Goal: Task Accomplishment & Management: Manage account settings

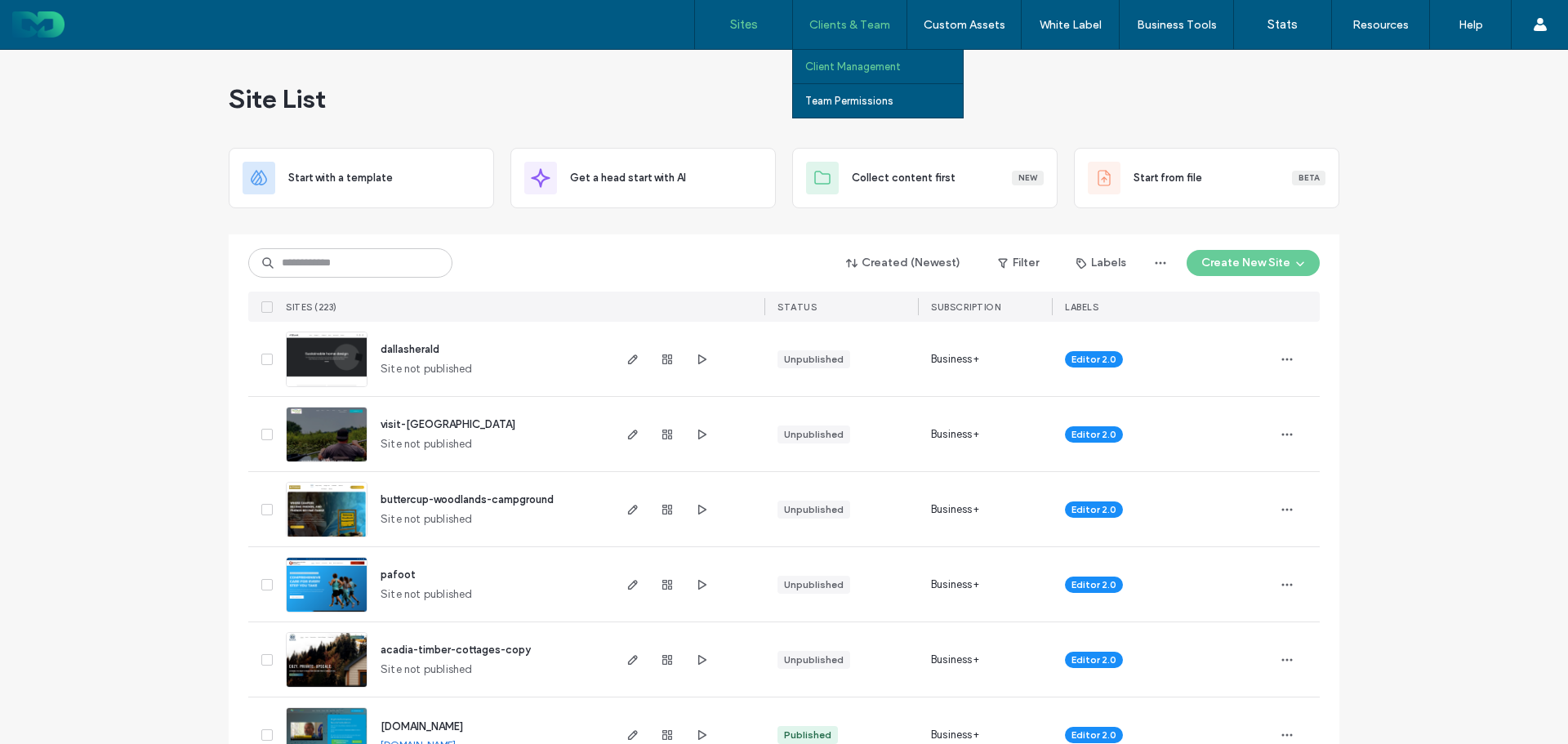
click at [840, 66] on label "Client Management" at bounding box center [852, 67] width 95 height 12
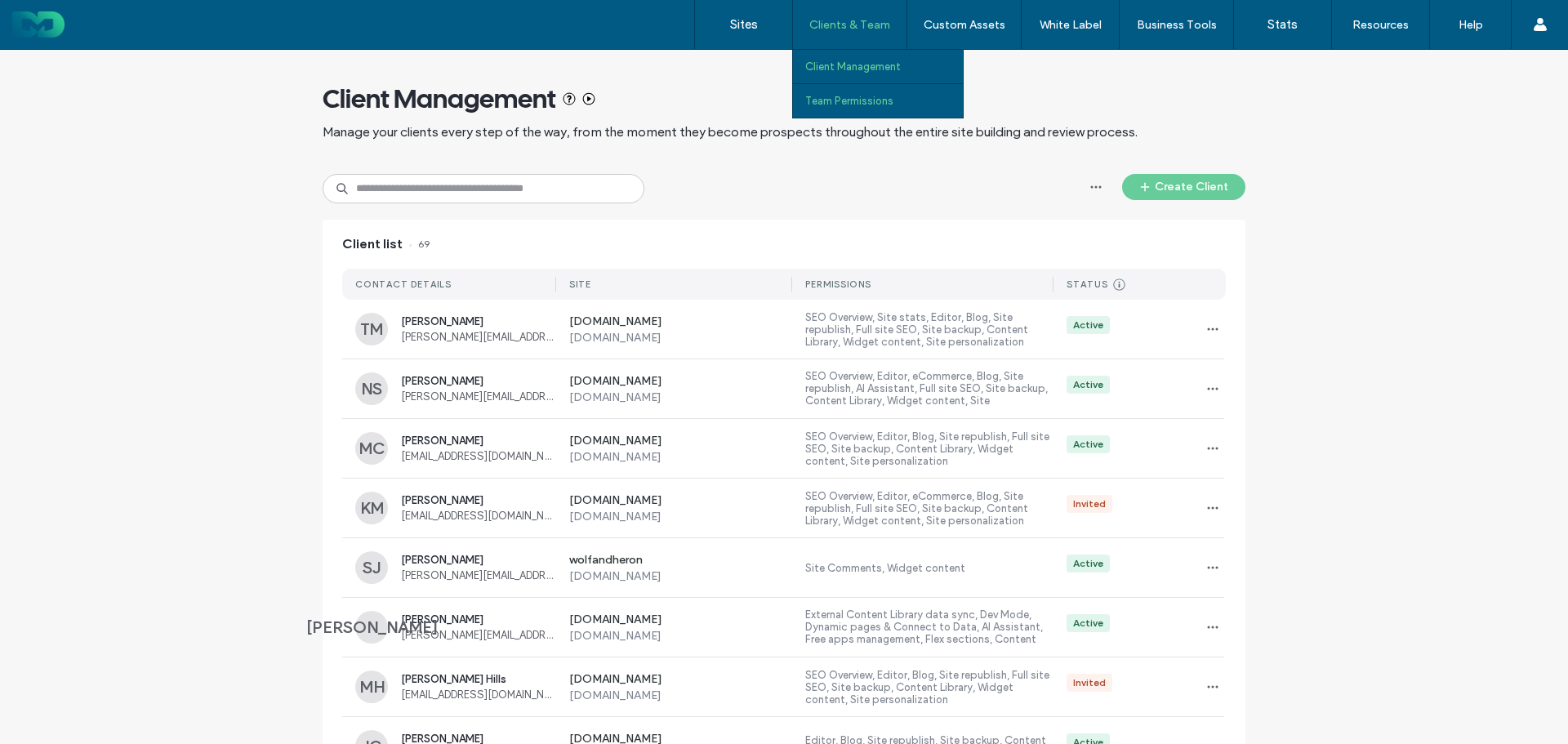
click at [858, 96] on label "Team Permissions" at bounding box center [849, 101] width 88 height 12
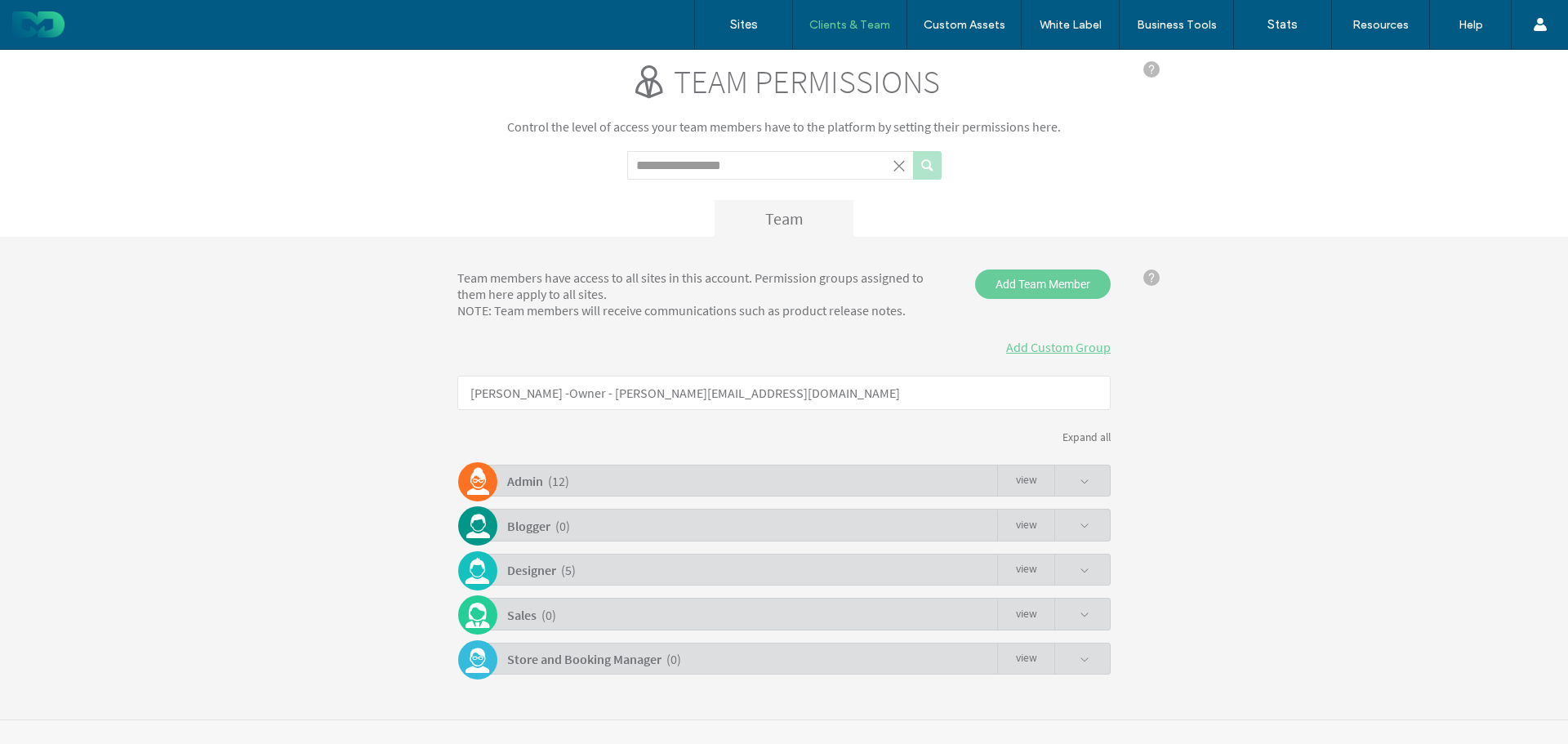
scroll to position [30, 0]
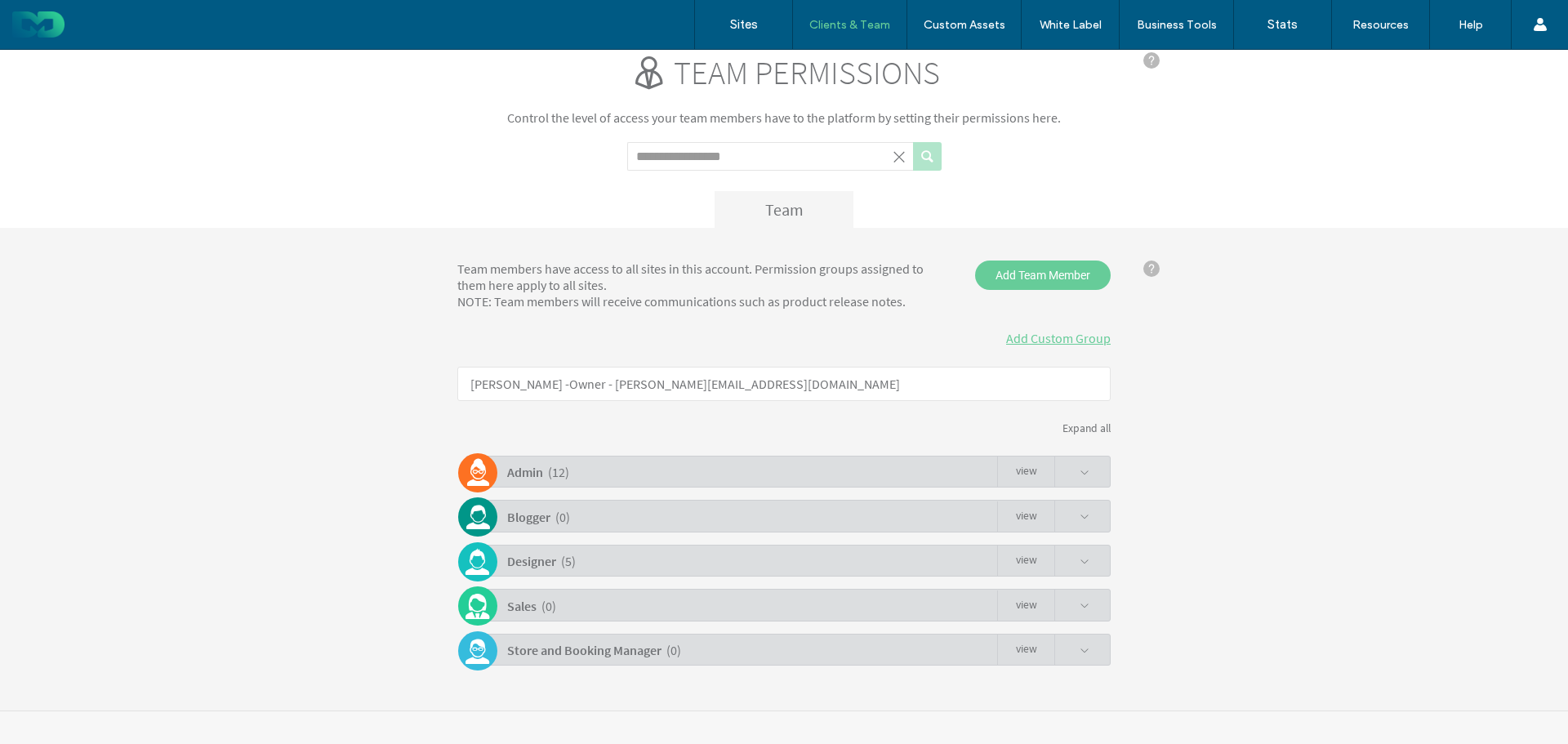
click at [596, 559] on div "Designer ( 5 ) view" at bounding box center [788, 560] width 645 height 31
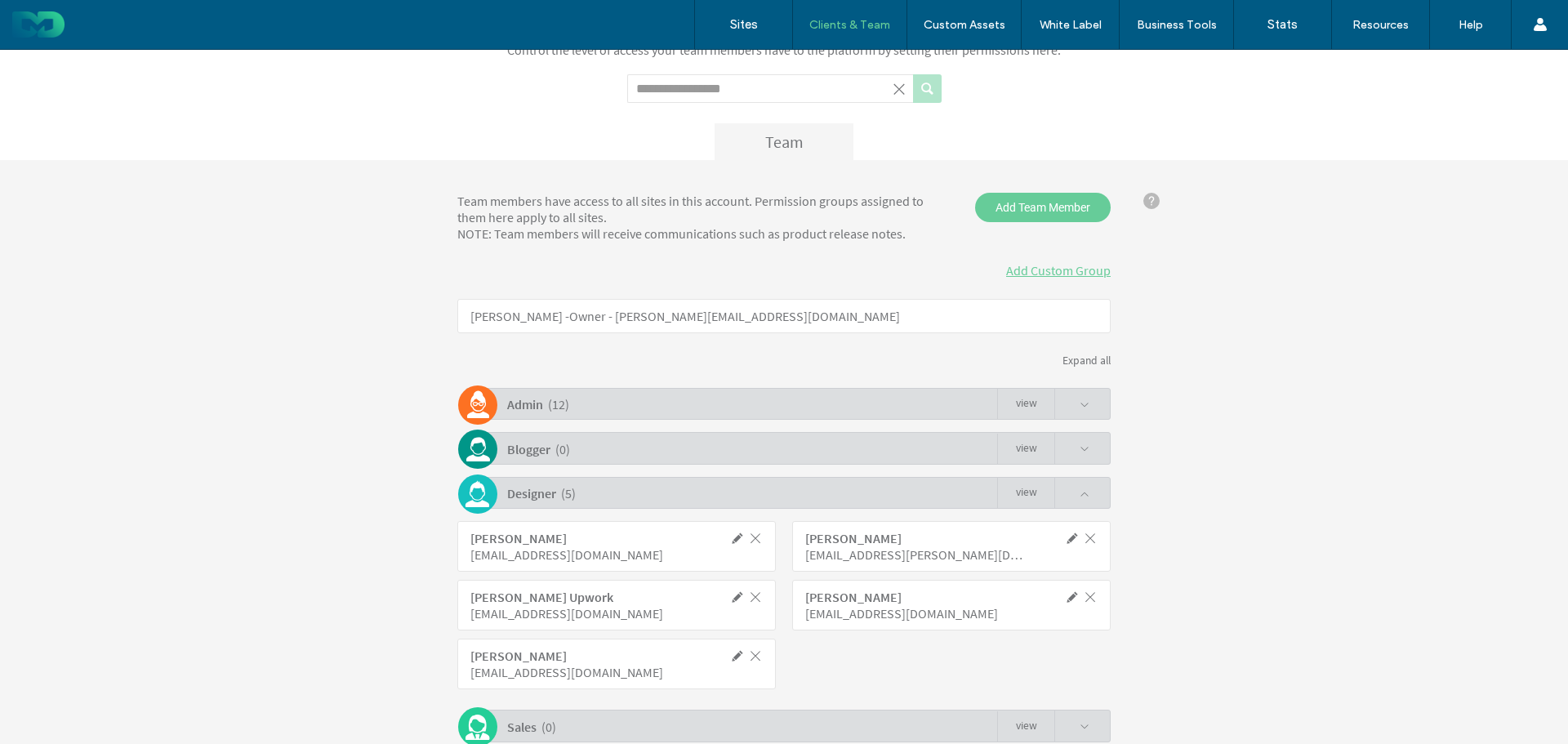
scroll to position [219, 0]
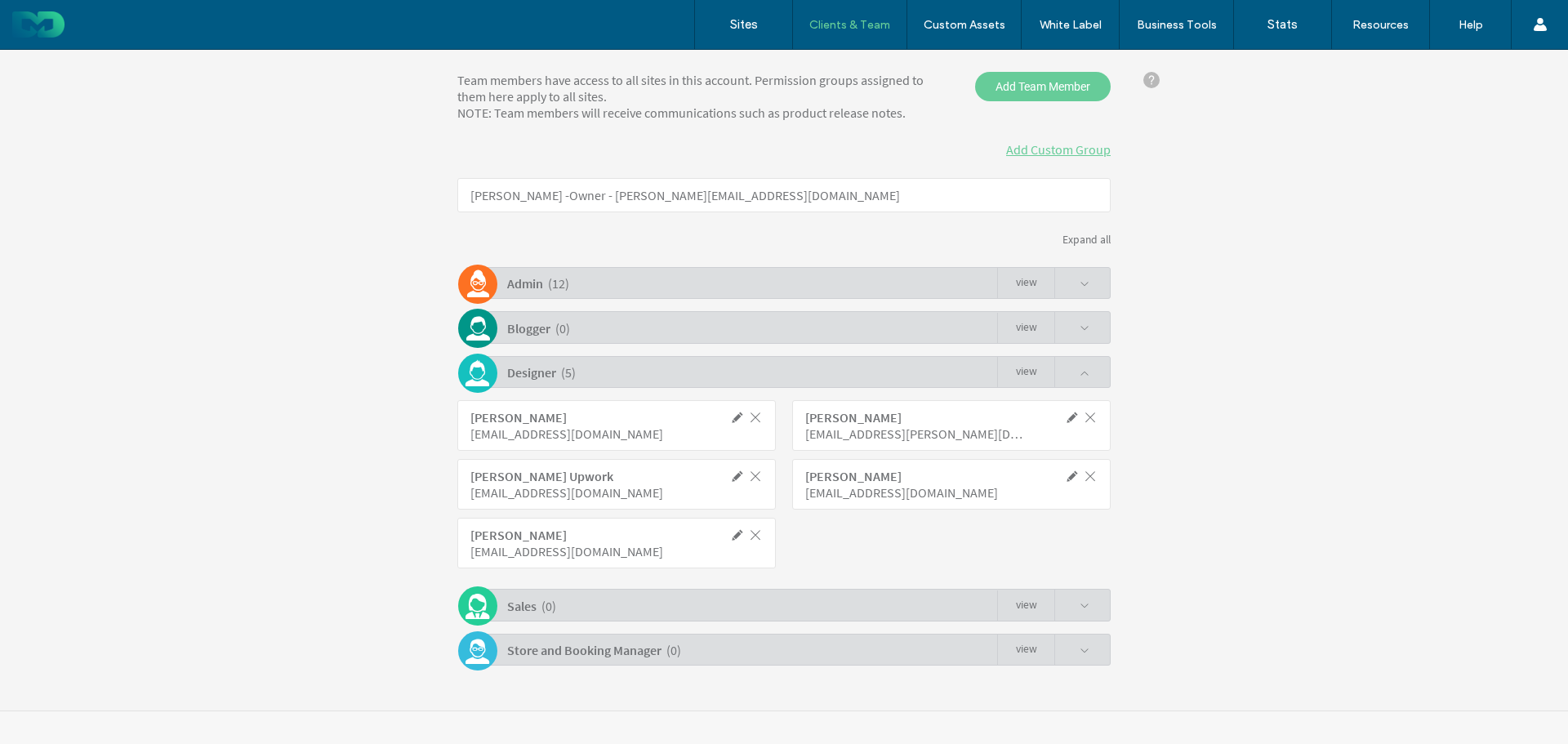
click at [581, 284] on div "Admin ( 12 ) view" at bounding box center [788, 282] width 645 height 31
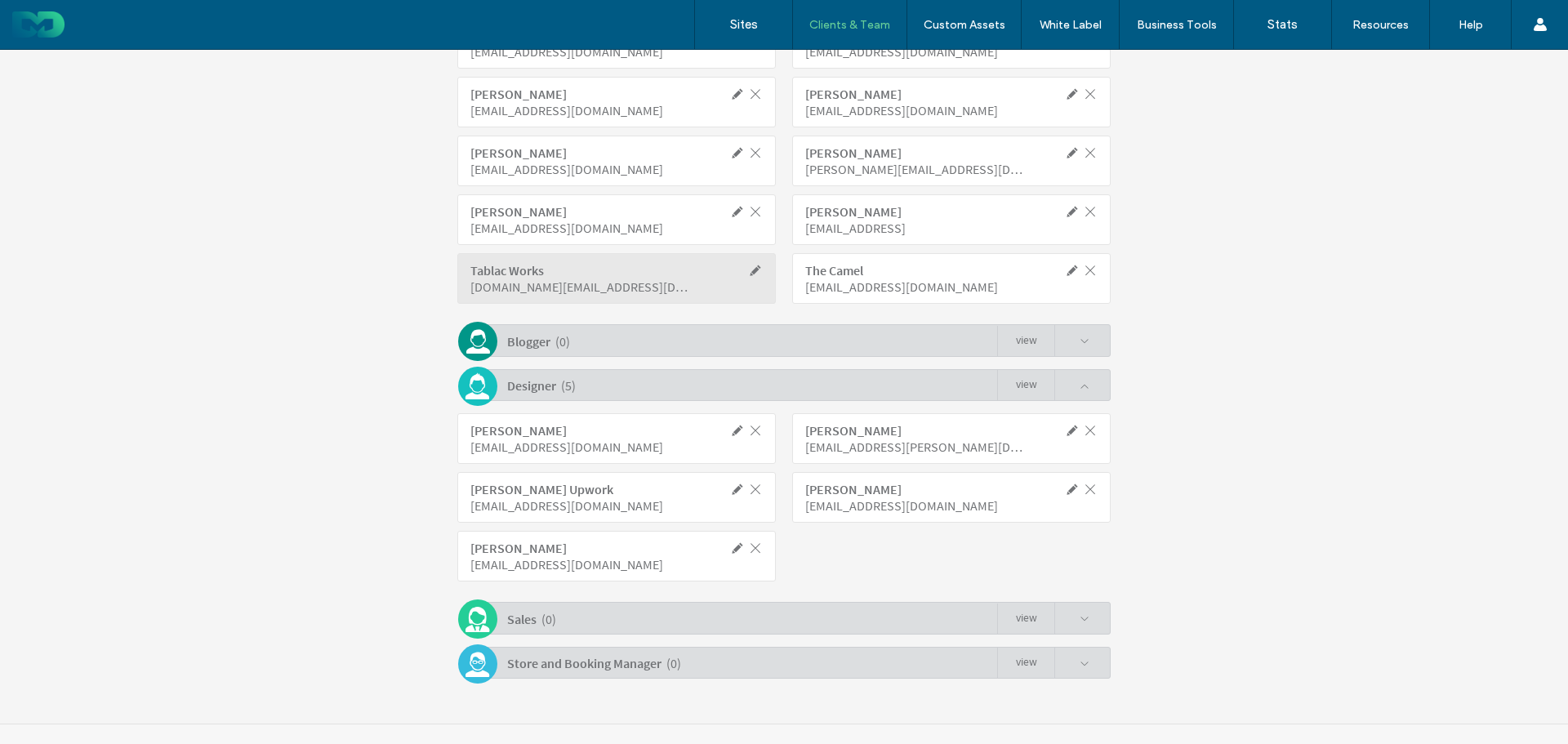
scroll to position [583, 0]
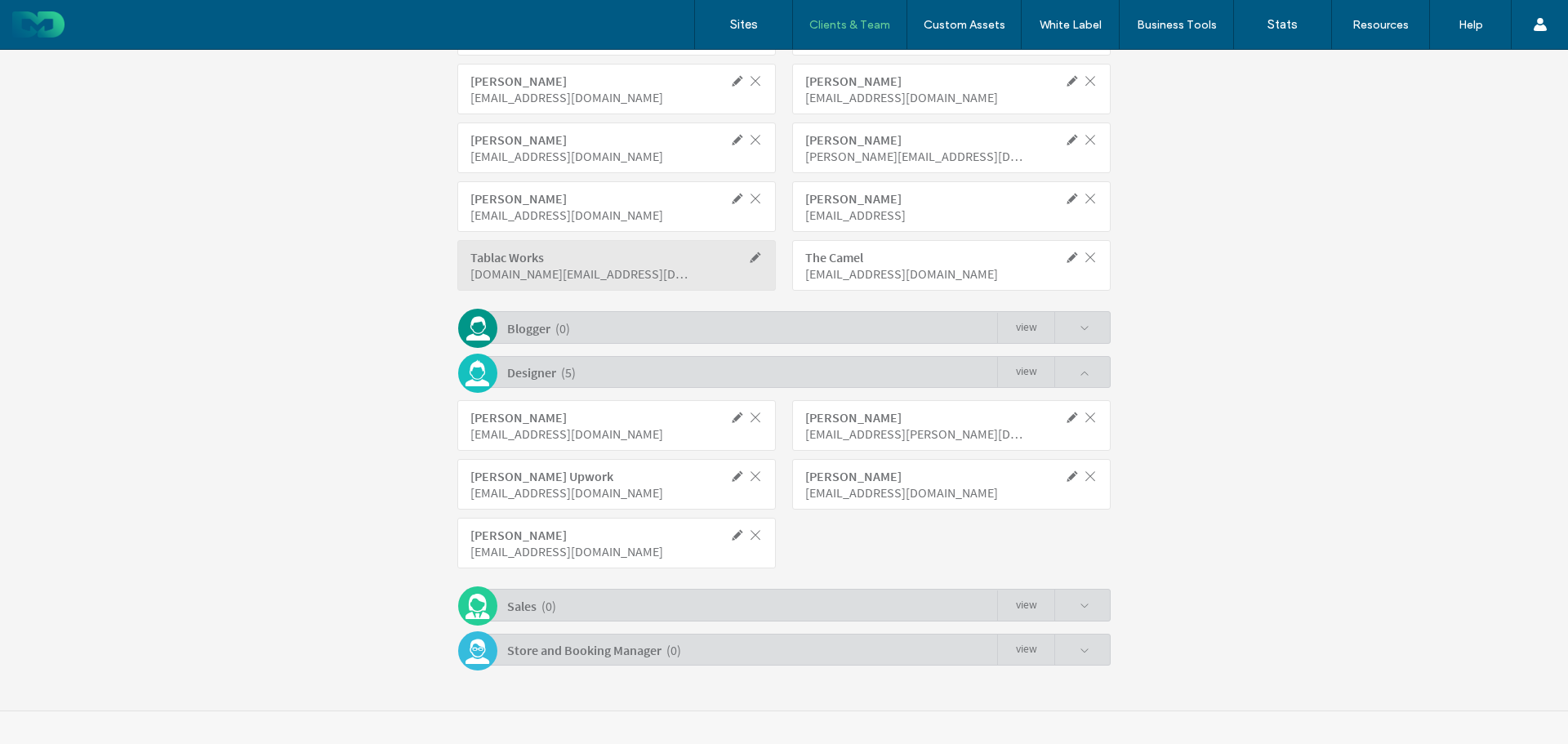
click at [731, 422] on span at bounding box center [736, 417] width 15 height 15
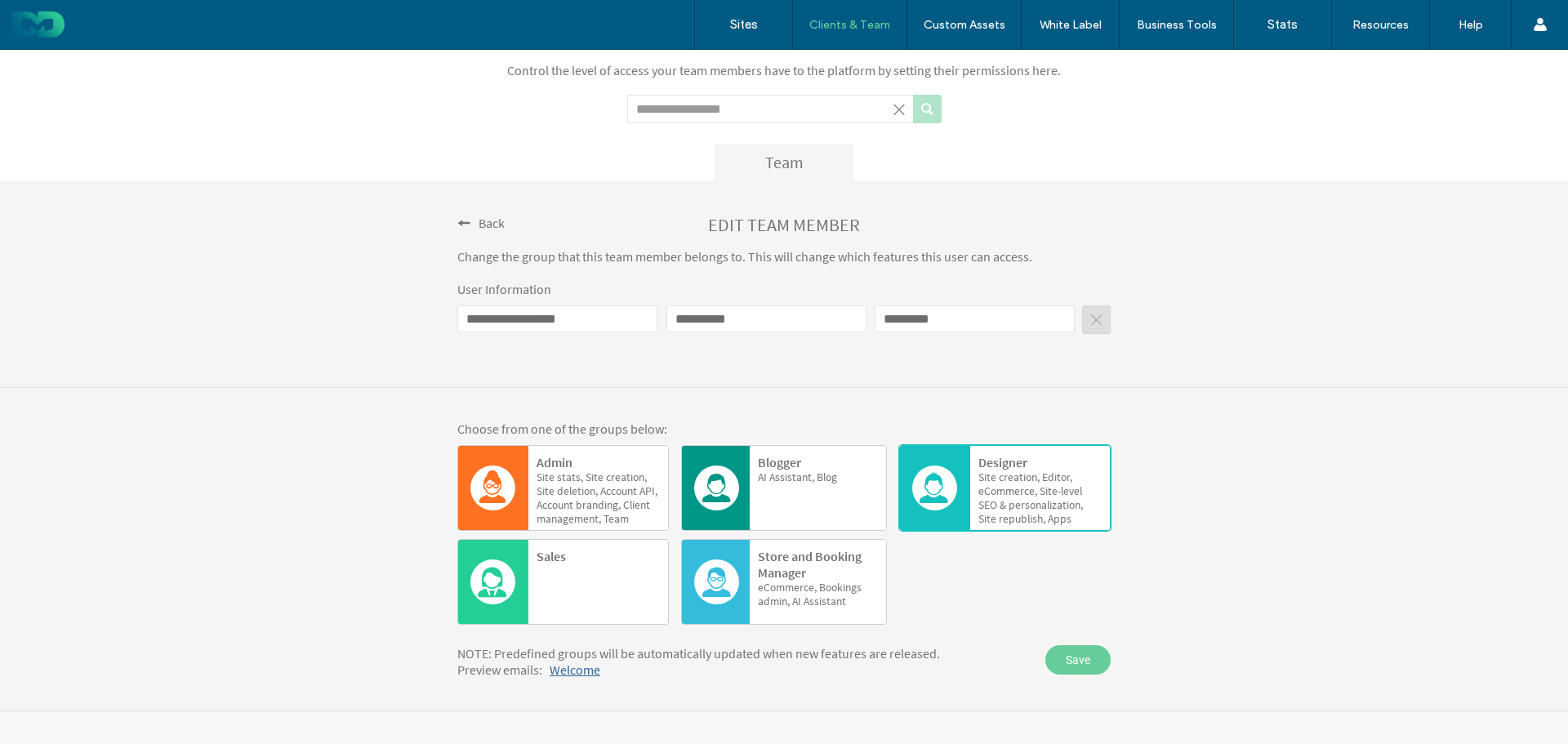
scroll to position [0, 0]
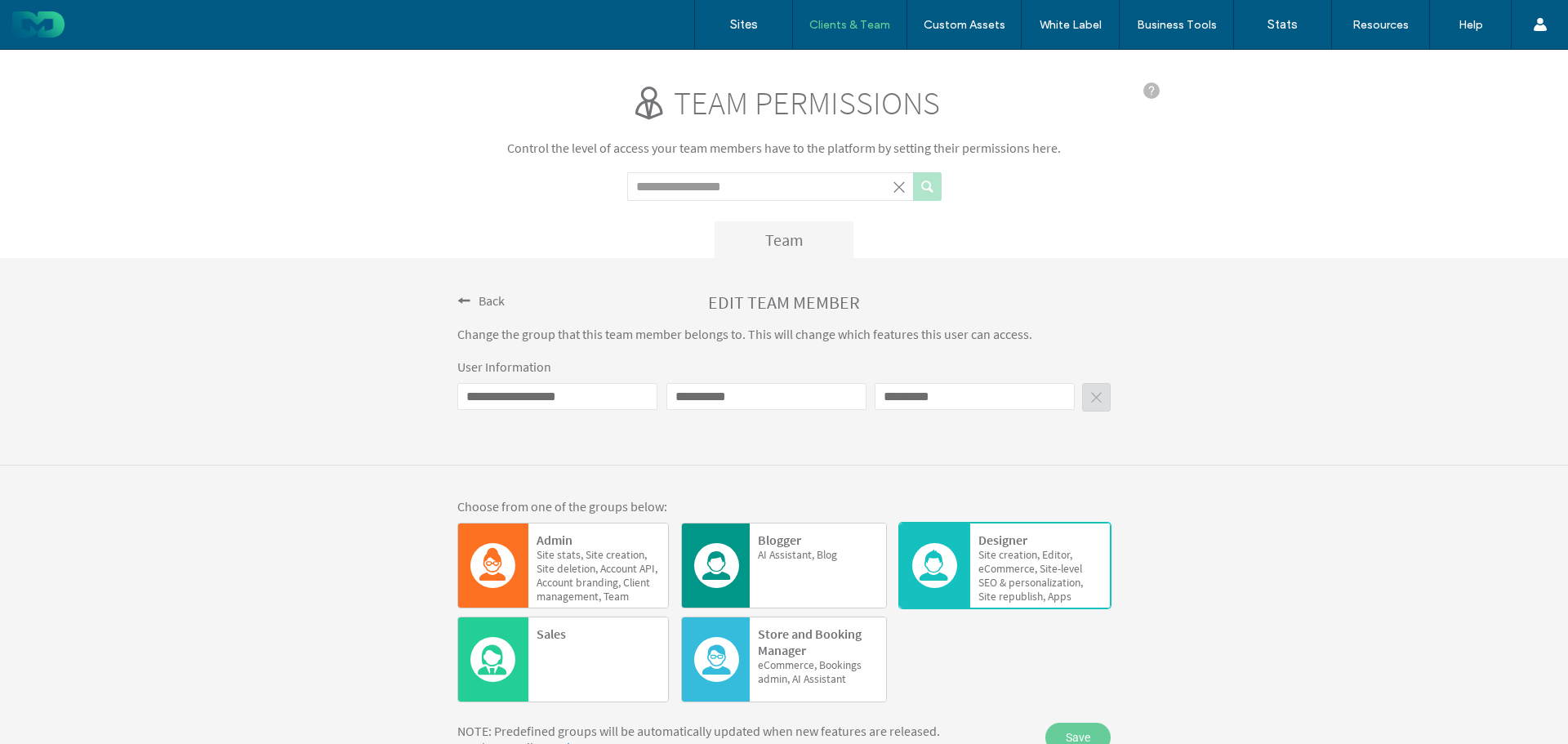
click at [481, 299] on span "Back" at bounding box center [491, 300] width 26 height 17
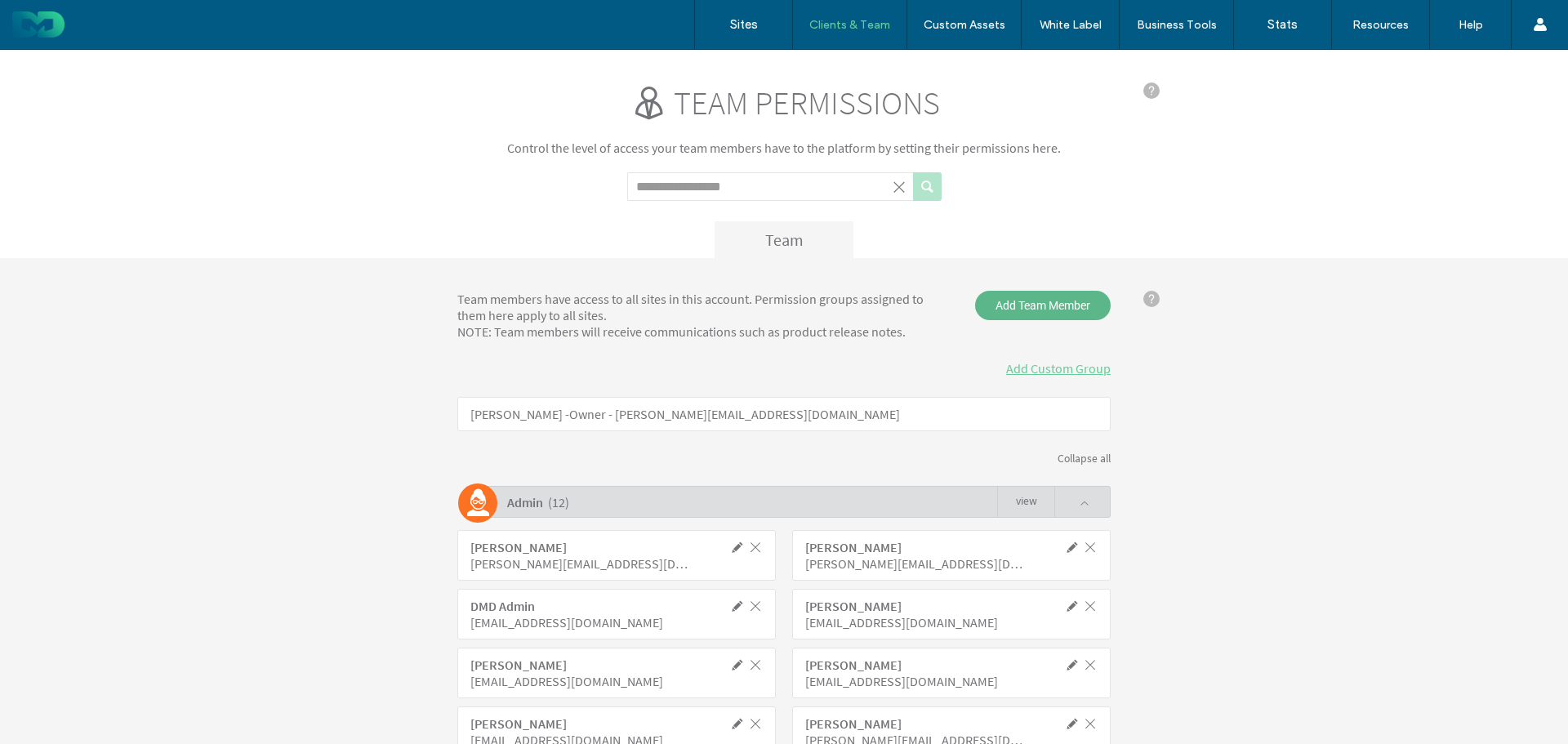
click at [1049, 302] on span "Add Team Member" at bounding box center [1042, 305] width 135 height 29
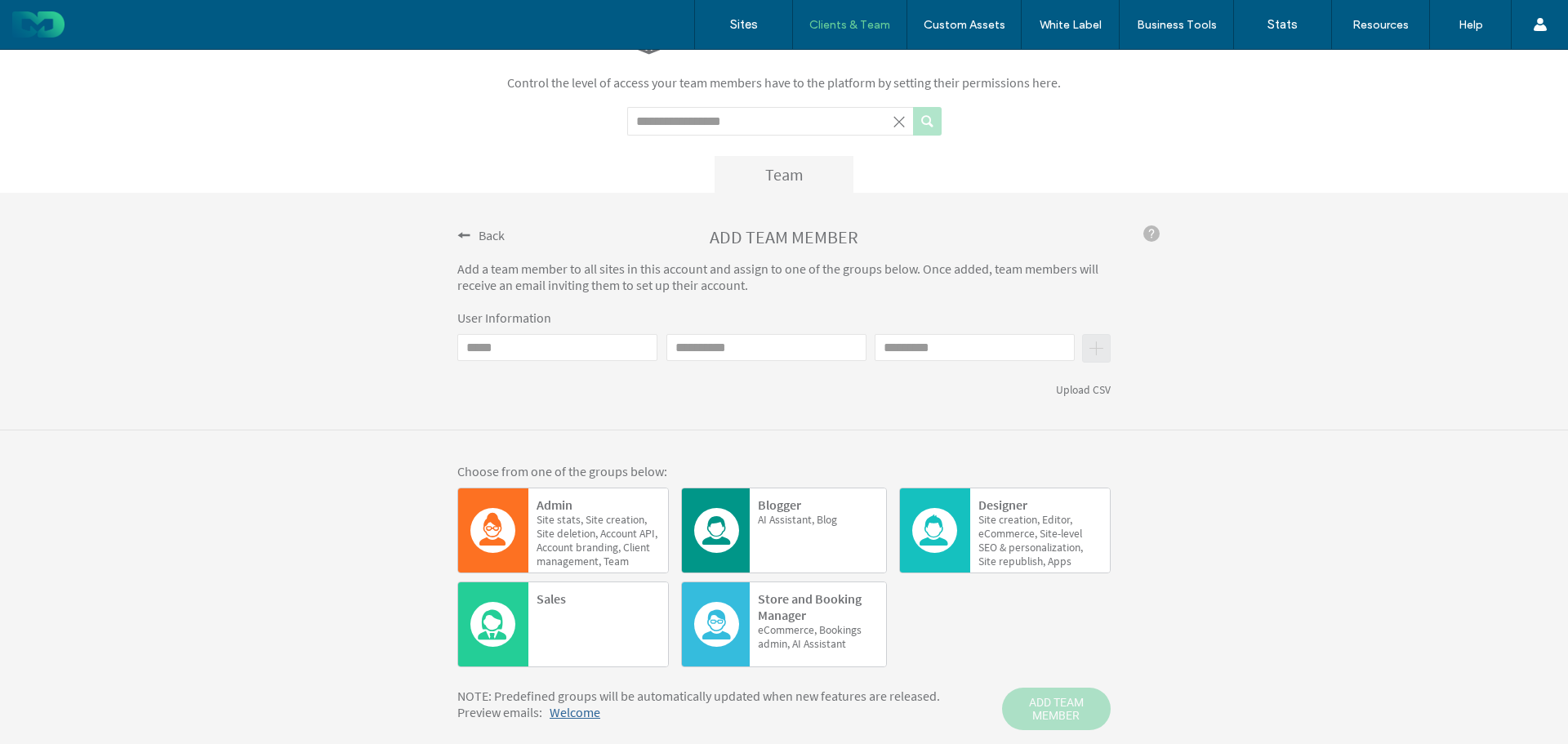
scroll to position [120, 0]
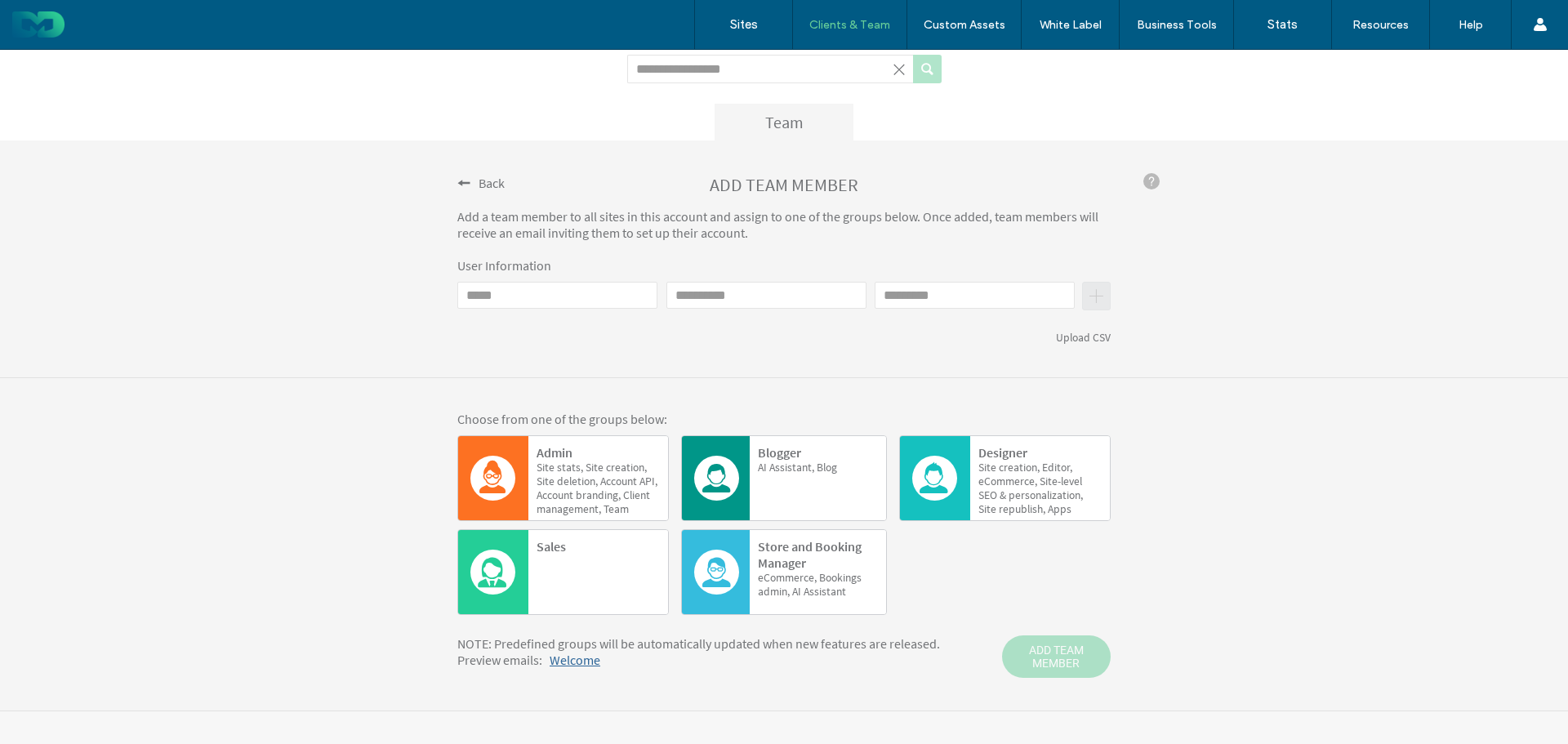
click at [985, 471] on span "Site" at bounding box center [987, 468] width 18 height 14
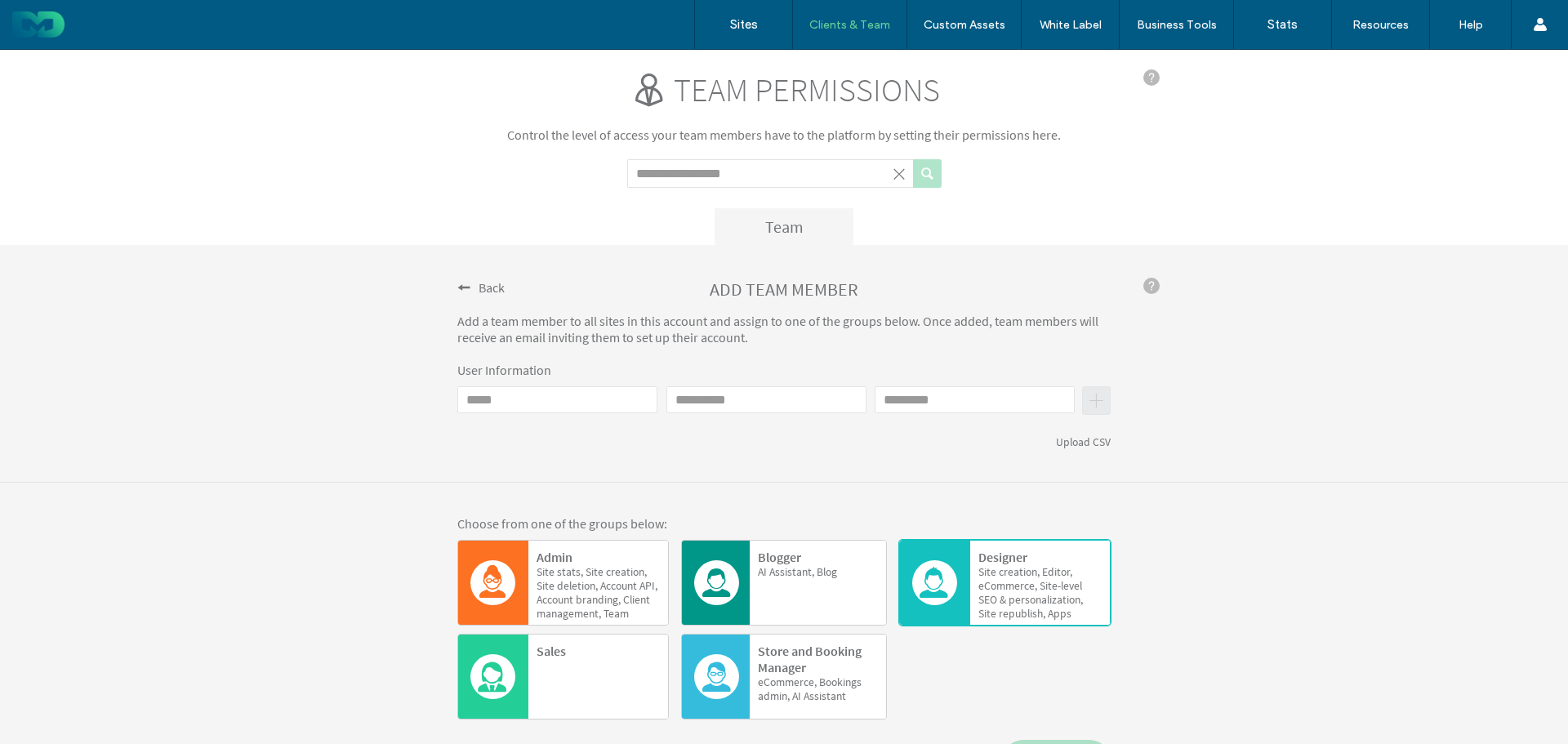
scroll to position [0, 0]
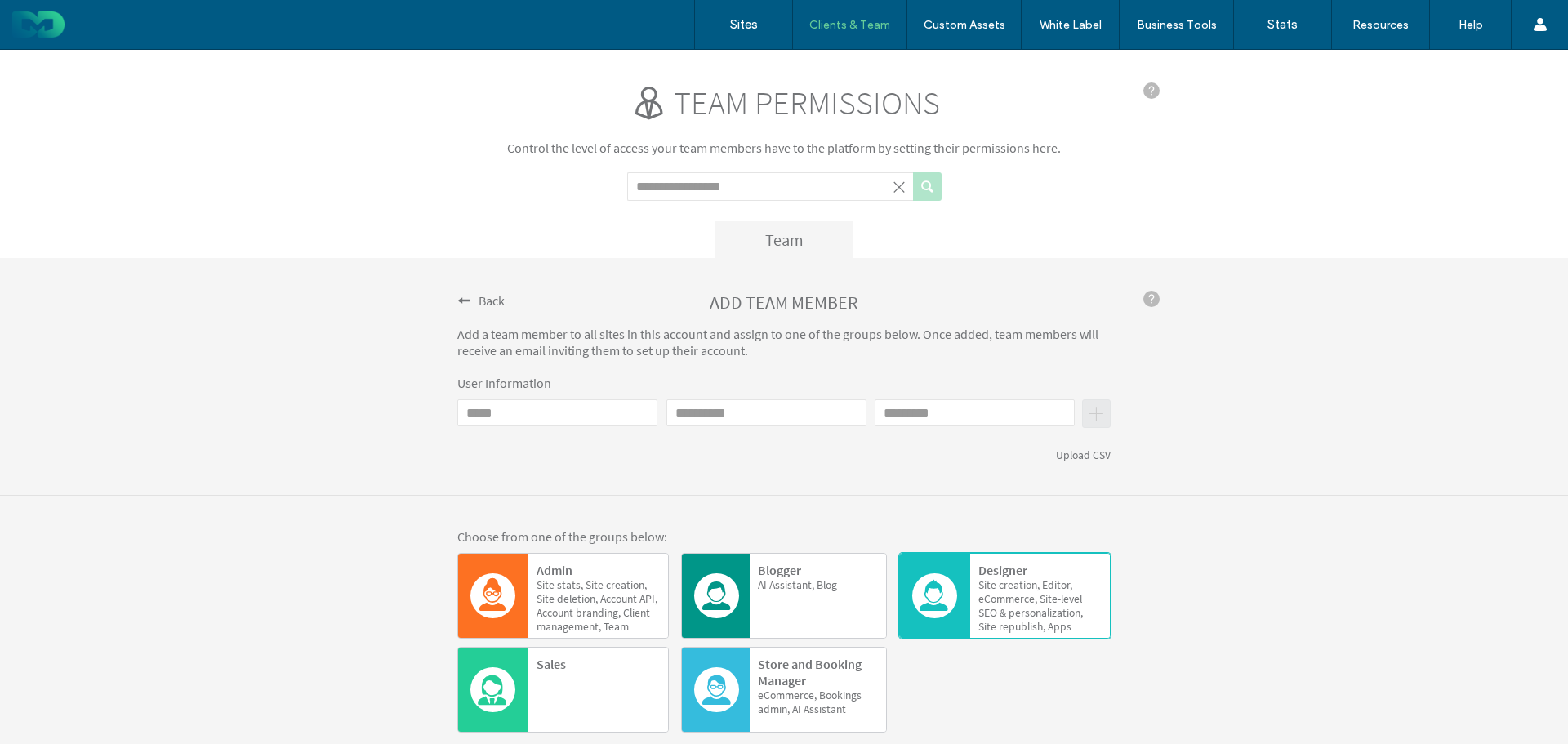
click at [1146, 302] on span at bounding box center [1151, 298] width 17 height 17
click at [488, 287] on div "Back ADD TEAM MEMBER Add a team member to all sites in this account and assign …" at bounding box center [784, 376] width 1568 height 237
click at [485, 295] on span "Back" at bounding box center [491, 300] width 26 height 17
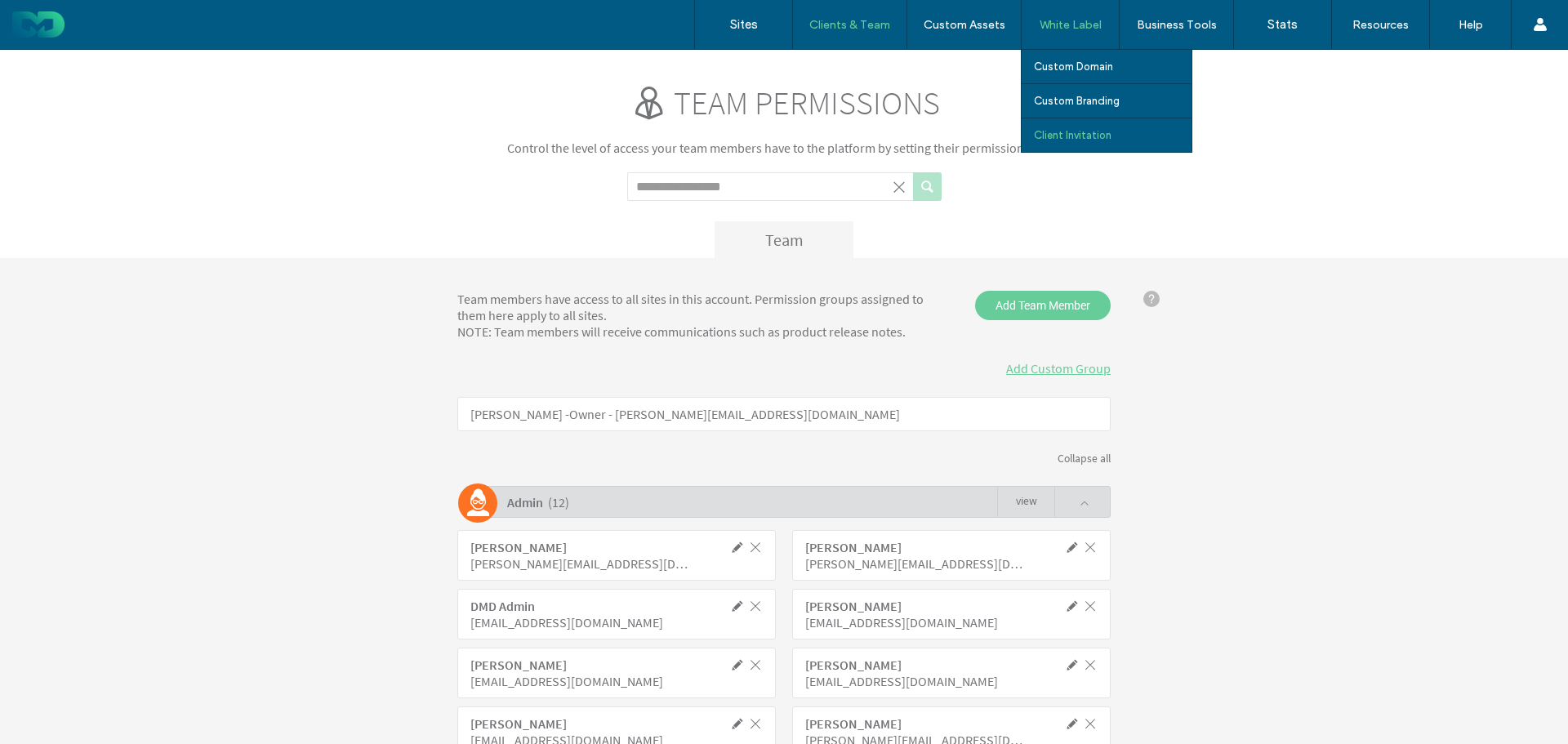
click at [1081, 138] on label "Client Invitation" at bounding box center [1072, 135] width 77 height 12
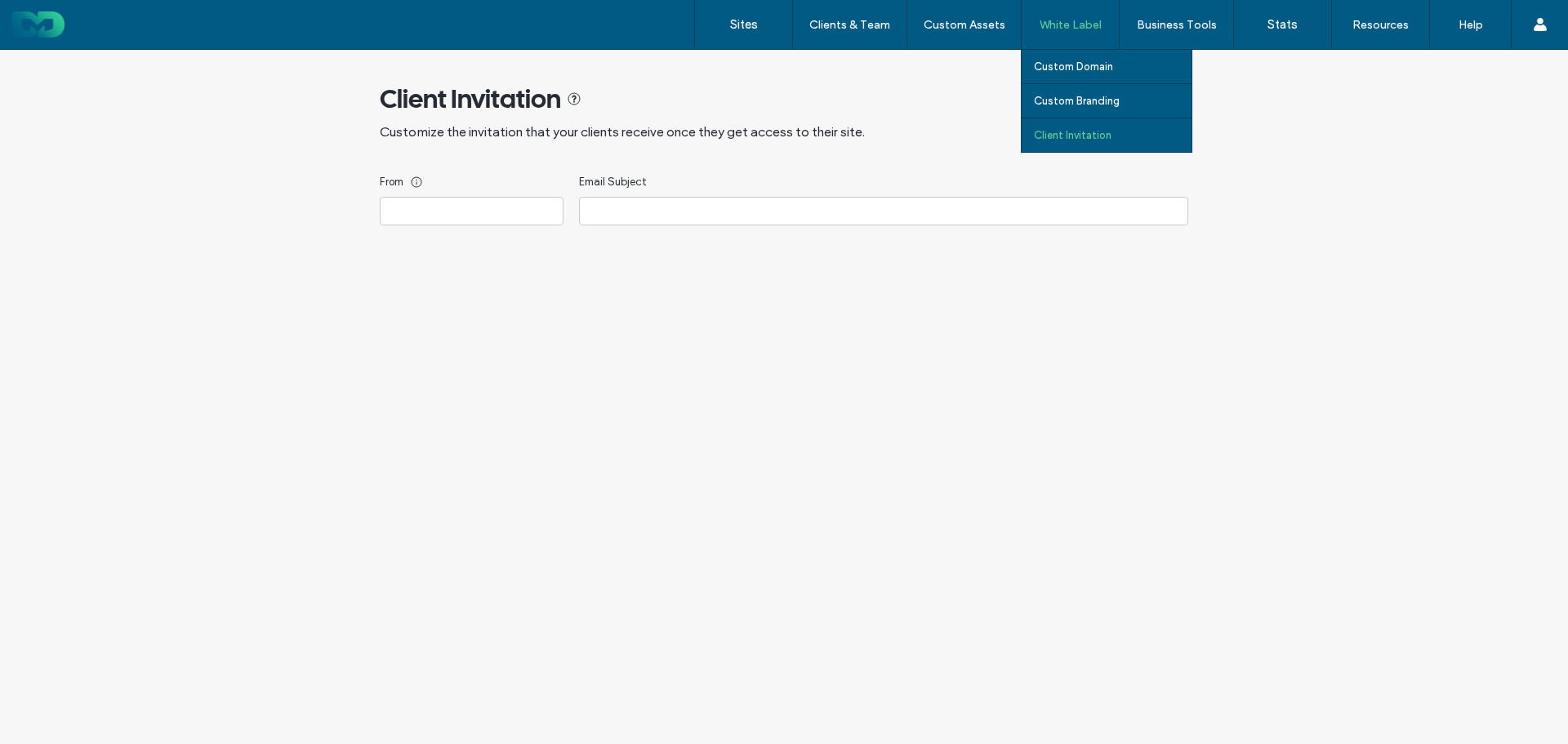
type input "**********"
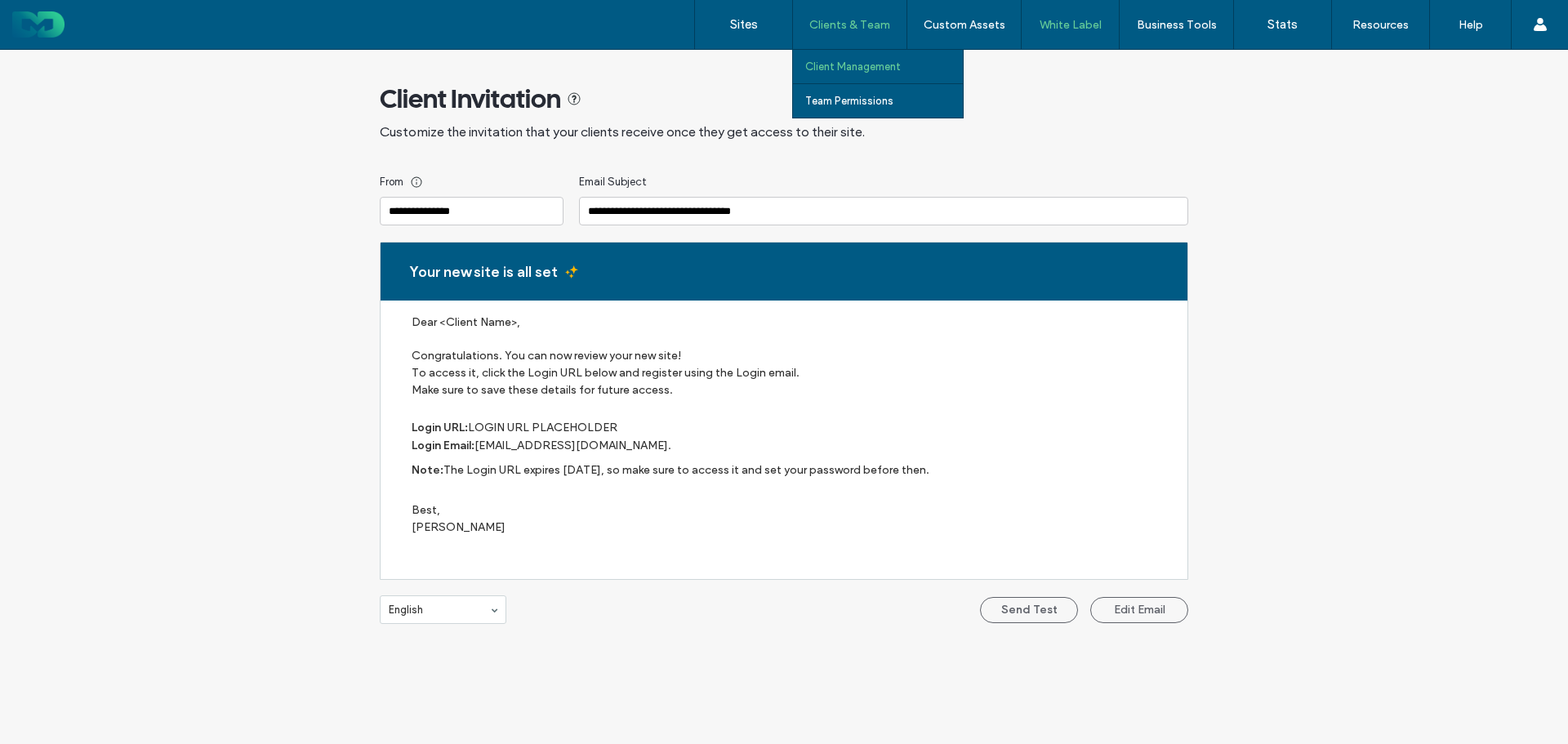
click at [849, 63] on label "Client Management" at bounding box center [852, 67] width 95 height 12
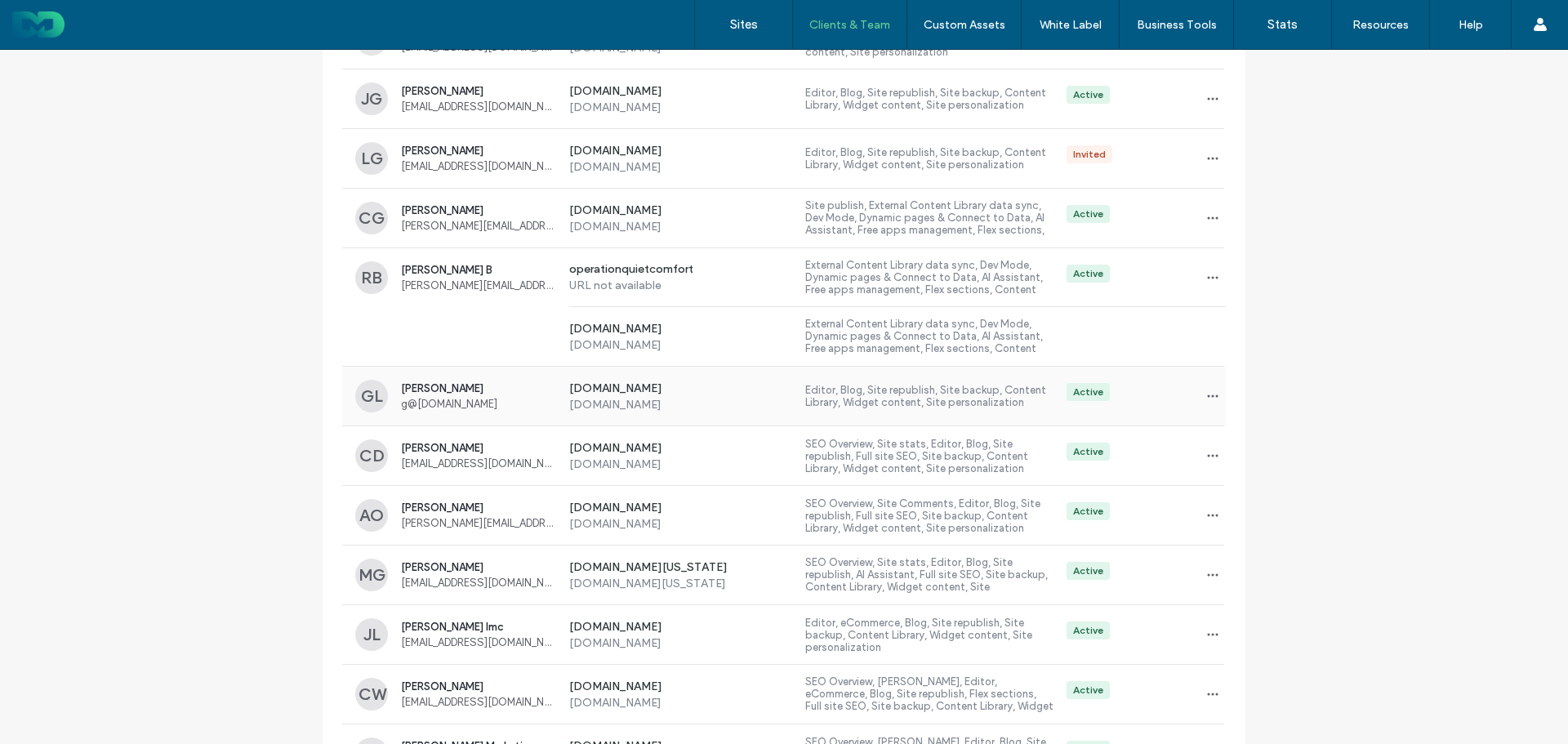
scroll to position [571, 0]
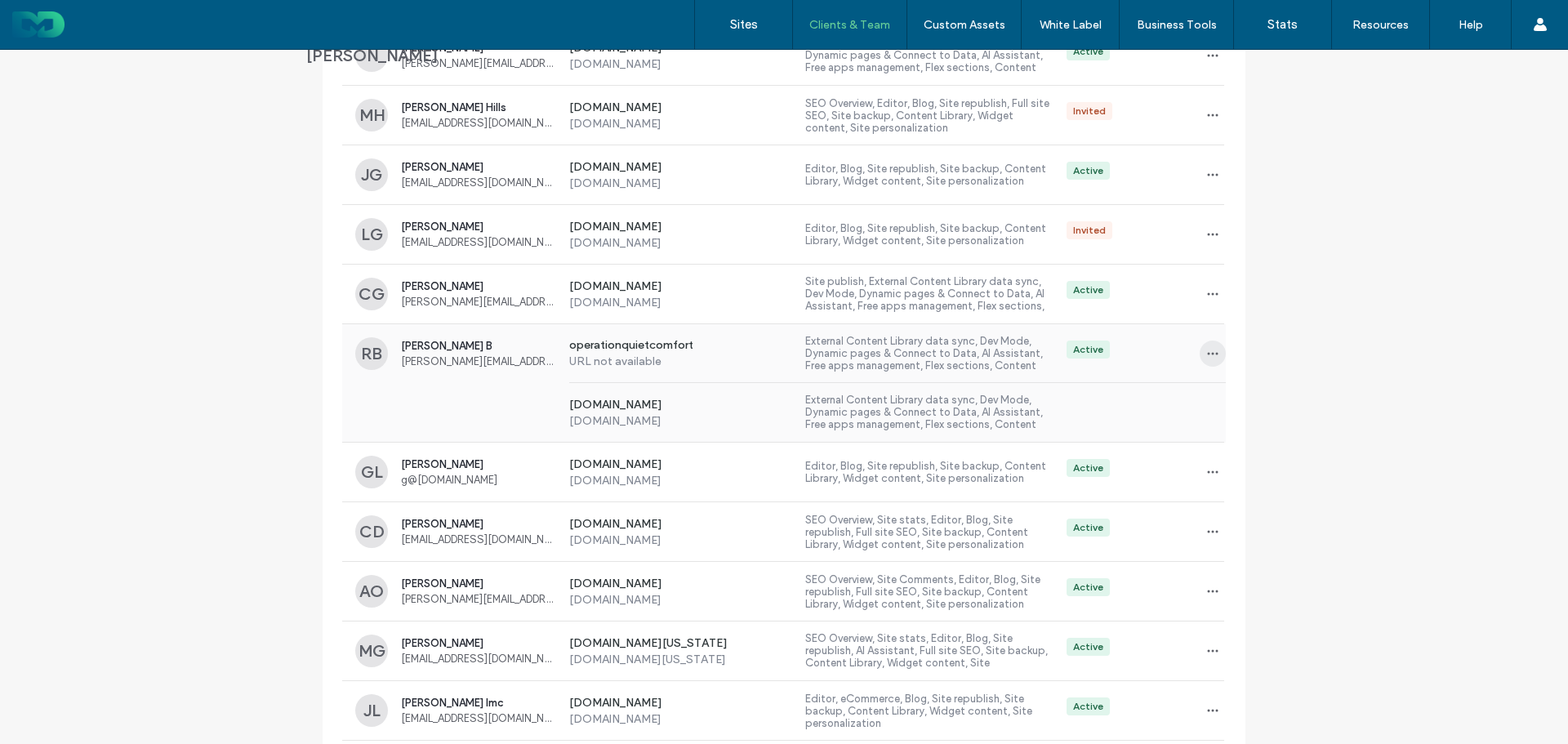
click at [1206, 348] on icon "button" at bounding box center [1212, 353] width 13 height 13
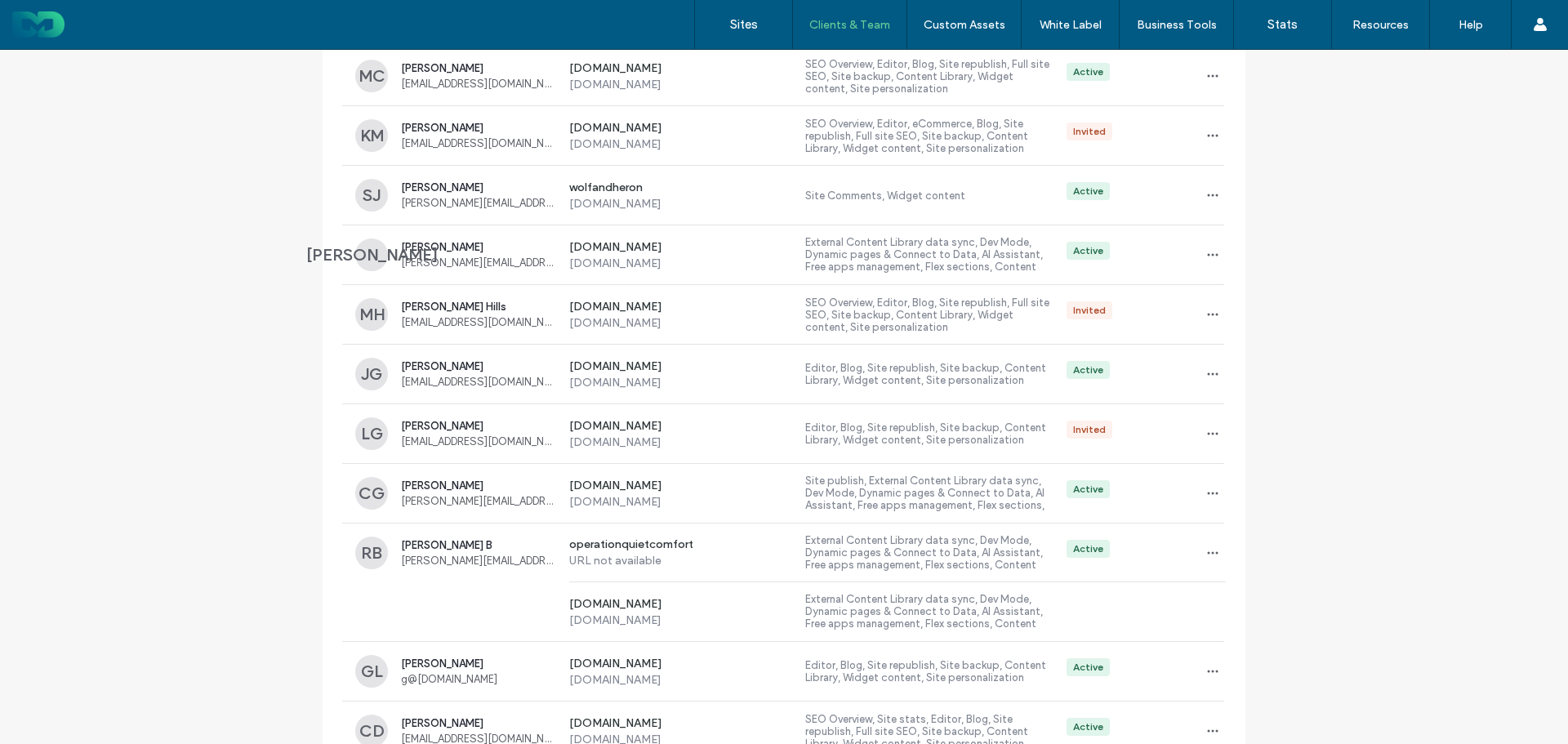
scroll to position [0, 0]
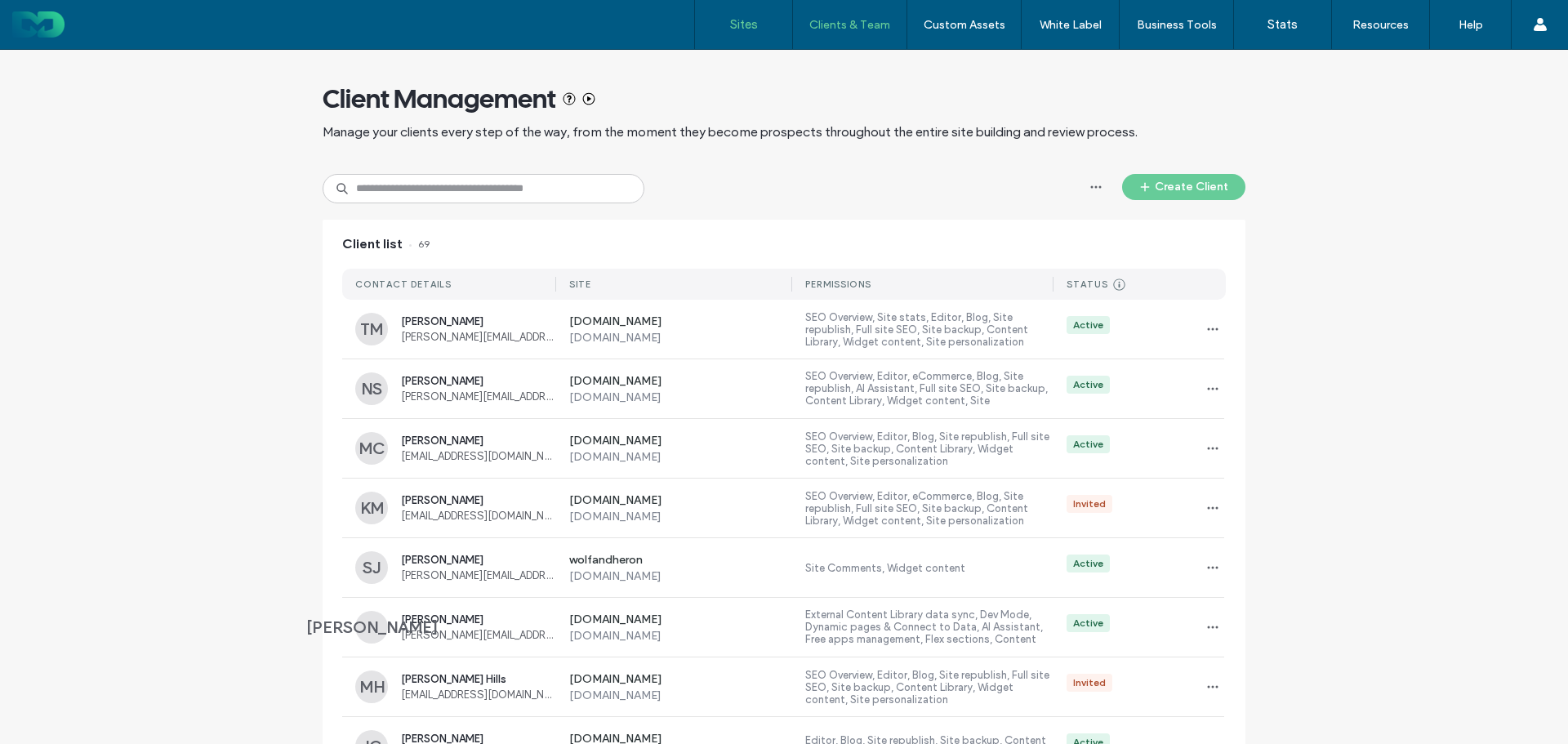
click at [748, 26] on label "Sites" at bounding box center [743, 24] width 27 height 15
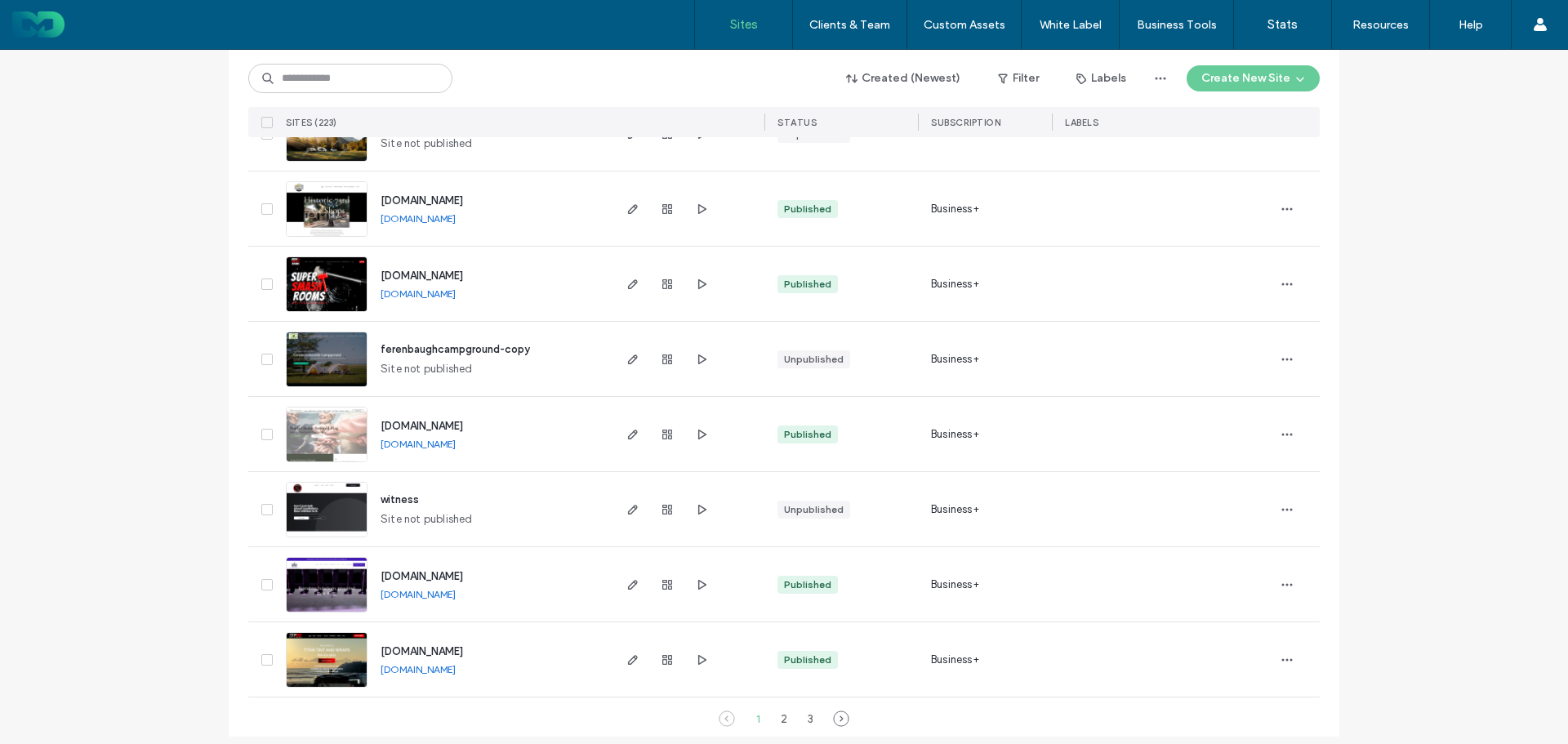
scroll to position [5269, 0]
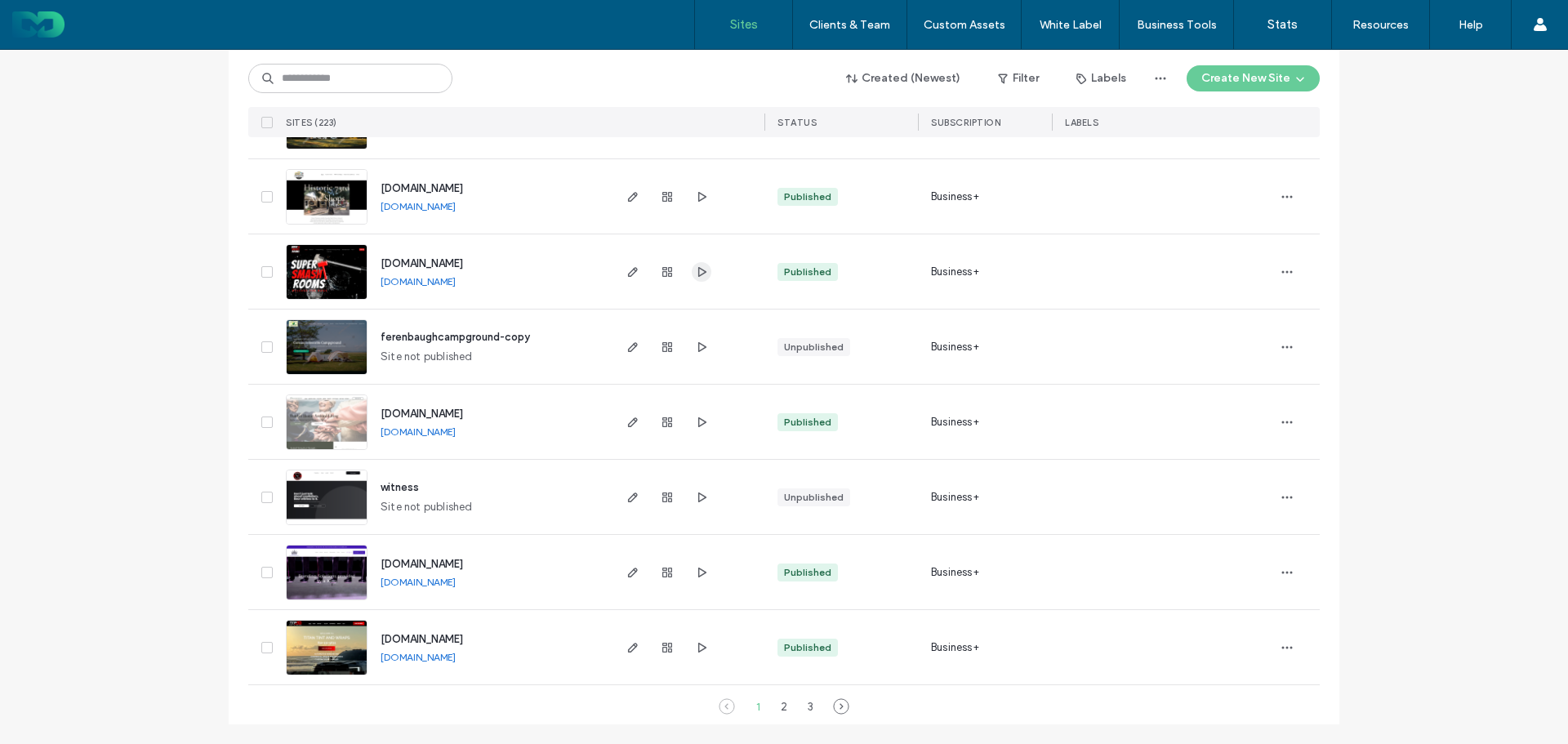
click at [699, 273] on use "button" at bounding box center [702, 271] width 8 height 10
